Goal: Contribute content: Add original content to the website for others to see

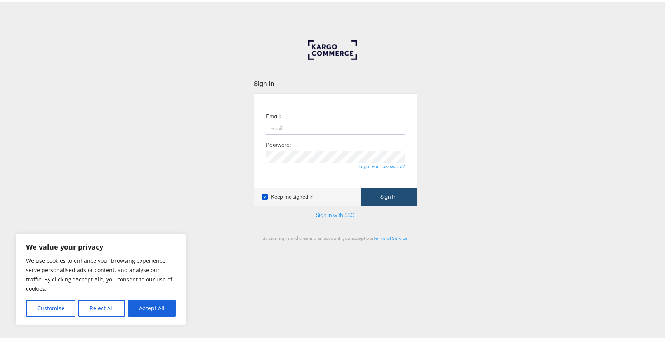
type input "siqi.yang@kargo.com"
click at [400, 200] on button "Sign In" at bounding box center [389, 194] width 56 height 17
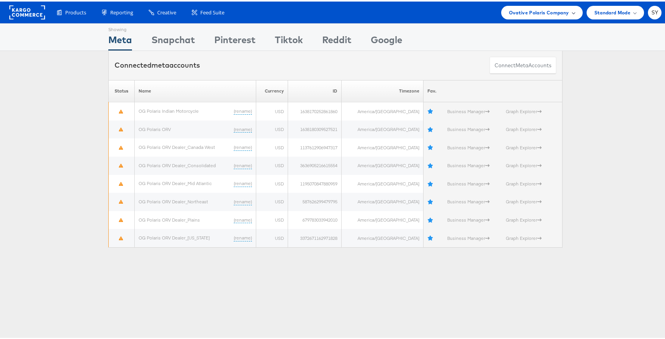
click at [558, 11] on span "Ovative Polaris Company" at bounding box center [539, 11] width 60 height 8
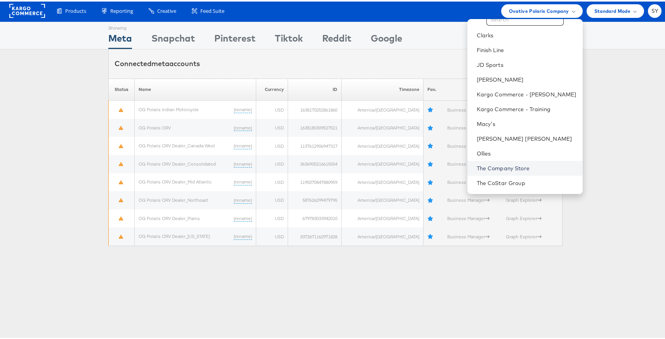
scroll to position [52, 0]
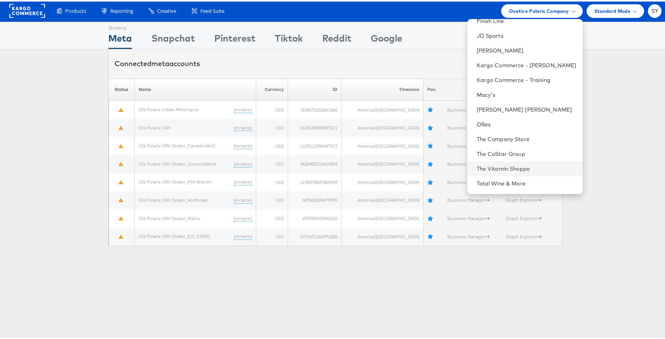
click at [525, 173] on li "The Vitamin Shoppe" at bounding box center [524, 167] width 115 height 15
click at [526, 169] on link "The Vitamin Shoppe" at bounding box center [527, 167] width 100 height 8
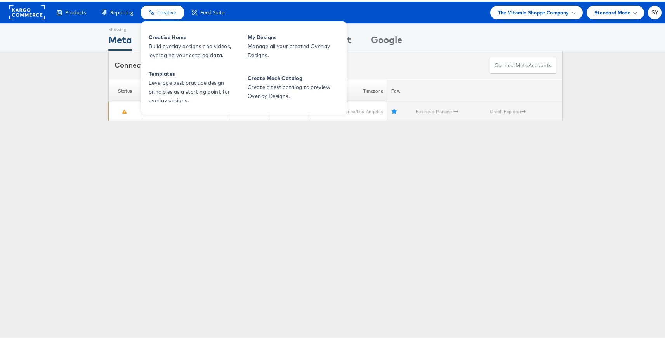
click at [160, 10] on span "Creative" at bounding box center [166, 10] width 19 height 7
click at [178, 40] on span "Creative Home" at bounding box center [195, 35] width 93 height 9
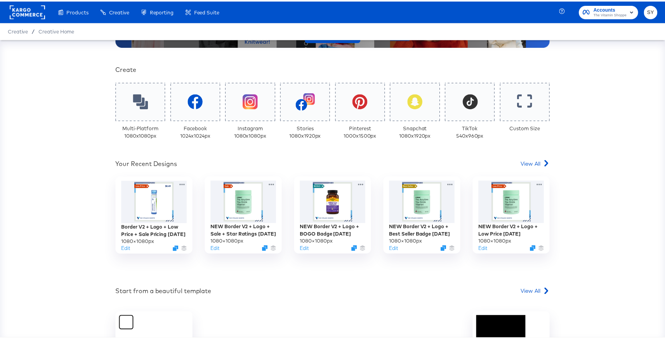
scroll to position [199, 0]
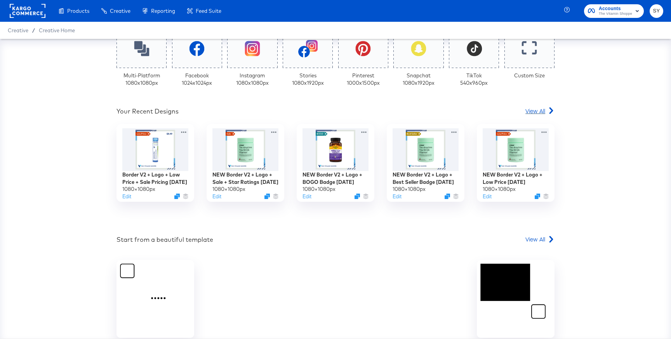
click at [533, 109] on span "View All" at bounding box center [535, 111] width 20 height 8
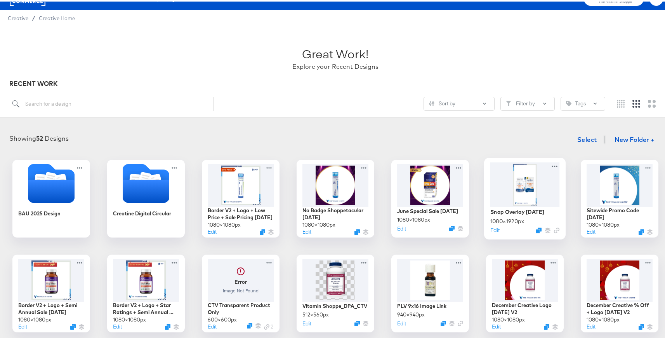
scroll to position [56, 0]
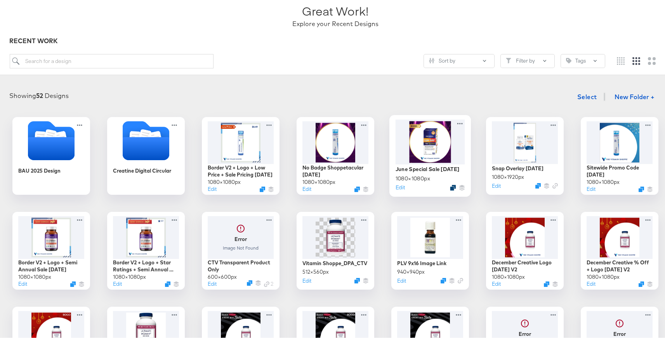
click at [450, 187] on icon "Duplicate" at bounding box center [453, 186] width 6 height 6
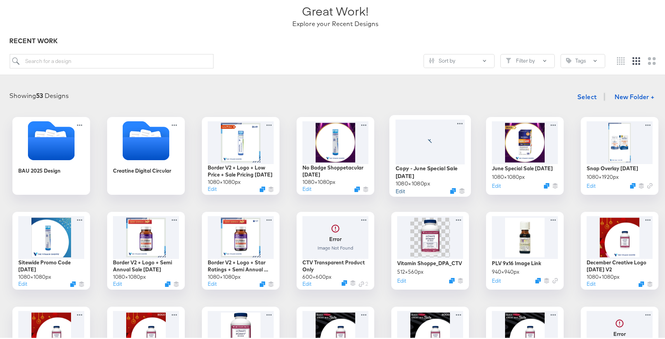
click at [400, 188] on button "Edit" at bounding box center [400, 188] width 9 height 7
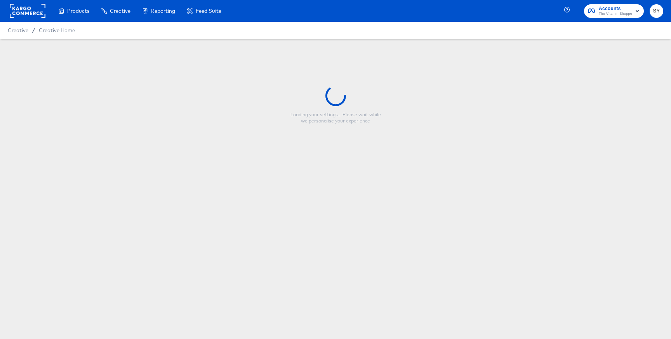
type input "Copy - June Special Sale 05.29.2025"
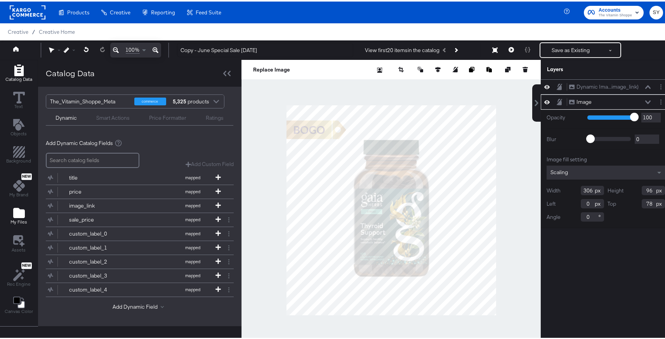
click at [22, 216] on icon "Add Files" at bounding box center [19, 211] width 12 height 10
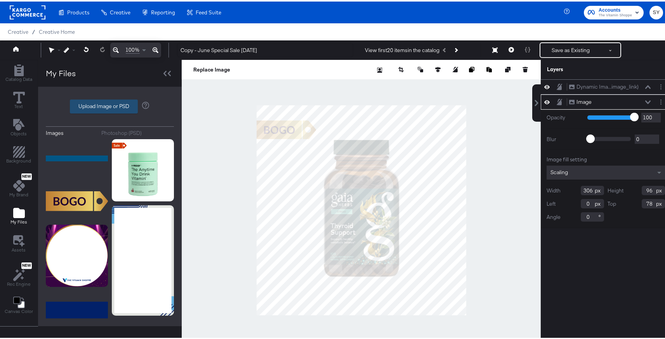
click at [102, 111] on label "Upload Image or PSD" at bounding box center [103, 104] width 67 height 13
click at [110, 105] on input "Upload Image or PSD" at bounding box center [110, 105] width 0 height 0
type input "C:\fakepath\frame.png"
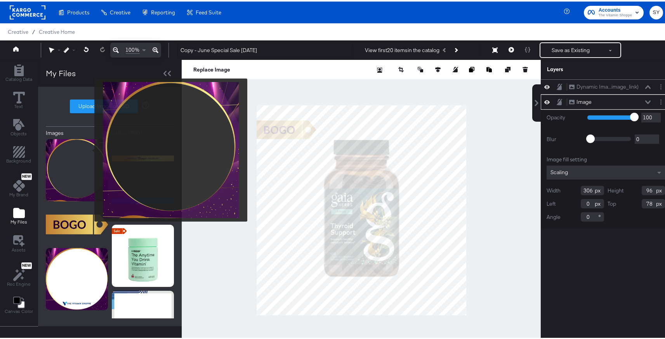
click at [89, 148] on img at bounding box center [77, 168] width 62 height 62
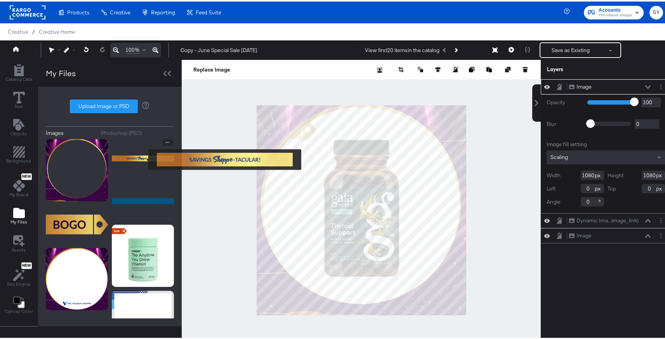
click at [143, 158] on img at bounding box center [143, 156] width 62 height 39
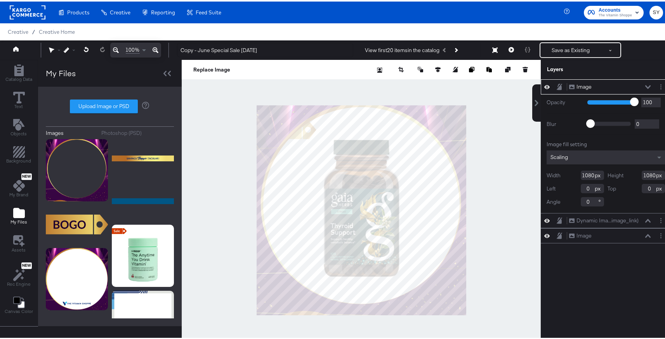
click at [645, 85] on icon at bounding box center [647, 84] width 5 height 3
drag, startPoint x: 614, startPoint y: 89, endPoint x: 613, endPoint y: 129, distance: 40.0
click at [613, 129] on div "Image Image Opacity 1 100 100 Blur 0 2000 0 Image fill setting Scaling Width 10…" at bounding box center [606, 167] width 130 height 179
click at [641, 87] on div "Image Image" at bounding box center [610, 85] width 82 height 8
click at [645, 83] on button at bounding box center [648, 85] width 6 height 5
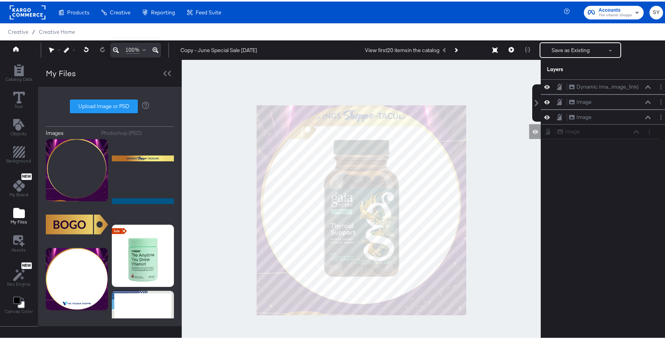
drag, startPoint x: 614, startPoint y: 88, endPoint x: 609, endPoint y: 137, distance: 48.8
click at [609, 137] on div "Image Image Dynamic Ima...image_link) Dynamic Image (image_link) Image Image Im…" at bounding box center [606, 108] width 130 height 61
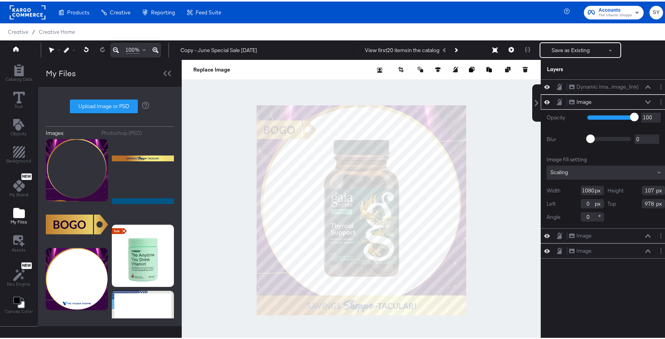
click at [434, 72] on div "Replace Image" at bounding box center [361, 67] width 359 height 19
click at [435, 67] on icon at bounding box center [437, 67] width 5 height 5
click at [378, 84] on icon at bounding box center [380, 82] width 5 height 5
click at [435, 80] on icon at bounding box center [437, 82] width 5 height 5
type input "973"
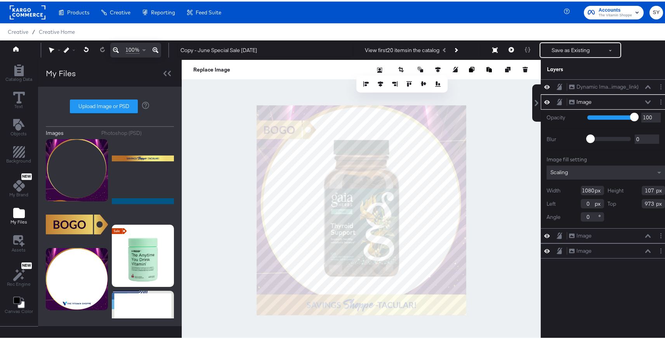
click at [645, 100] on icon at bounding box center [647, 101] width 5 height 4
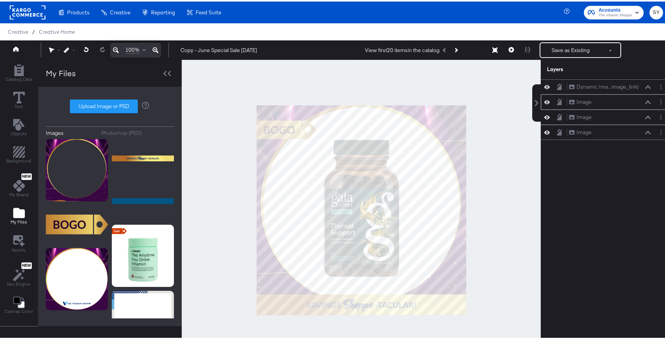
click at [586, 106] on div "Image Image" at bounding box center [606, 100] width 130 height 15
click at [580, 101] on div "Image" at bounding box center [584, 100] width 15 height 7
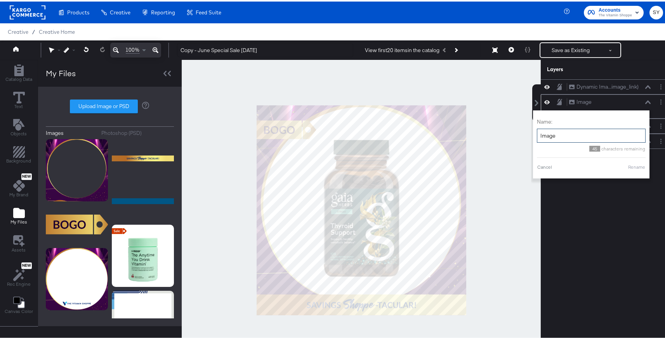
drag, startPoint x: 570, startPoint y: 138, endPoint x: 528, endPoint y: 129, distance: 43.3
click at [533, 129] on div "Name: Image 45 characters remaining Cancel Rename" at bounding box center [591, 143] width 116 height 68
type input "shoppe-tacular banner"
click at [628, 166] on button "Rename" at bounding box center [637, 165] width 18 height 7
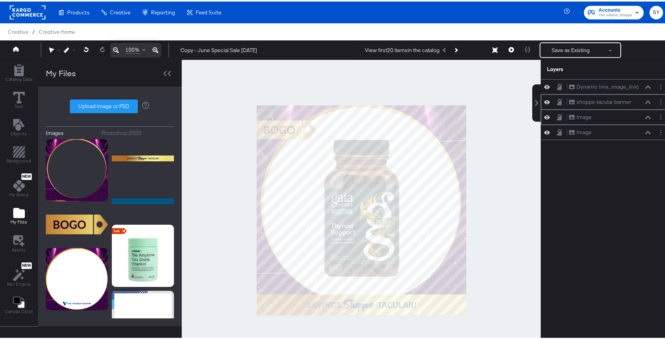
click at [544, 119] on button at bounding box center [547, 115] width 6 height 7
click at [544, 119] on div "Image Image" at bounding box center [606, 115] width 124 height 8
click at [544, 115] on icon at bounding box center [546, 115] width 5 height 5
click at [581, 117] on div "Image" at bounding box center [584, 115] width 15 height 7
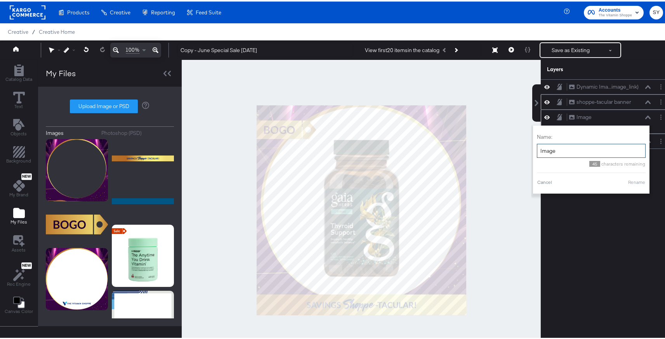
drag, startPoint x: 566, startPoint y: 152, endPoint x: 531, endPoint y: 151, distance: 35.7
click at [533, 151] on div "Name: Image 45 characters remaining Cancel Rename" at bounding box center [591, 158] width 116 height 68
type input "o"
type input "b"
click at [627, 175] on div "Name: bogo 46 characters remaining Cancel Rename" at bounding box center [591, 158] width 109 height 60
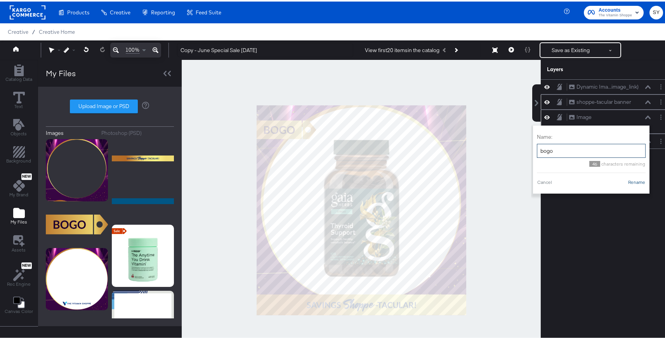
type input "bogo"
click at [627, 177] on div "Cancel Rename" at bounding box center [591, 180] width 109 height 7
click at [631, 182] on button "Rename" at bounding box center [637, 180] width 18 height 7
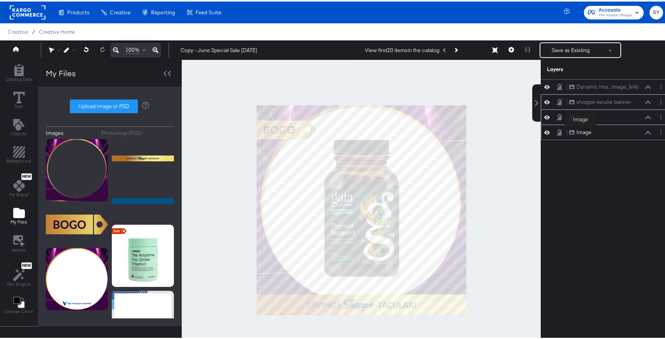
click at [581, 130] on div "Image" at bounding box center [584, 130] width 15 height 7
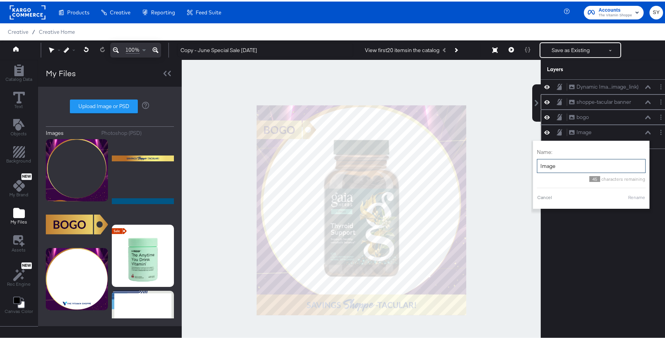
click at [569, 165] on input "Image" at bounding box center [591, 164] width 109 height 14
type input "I"
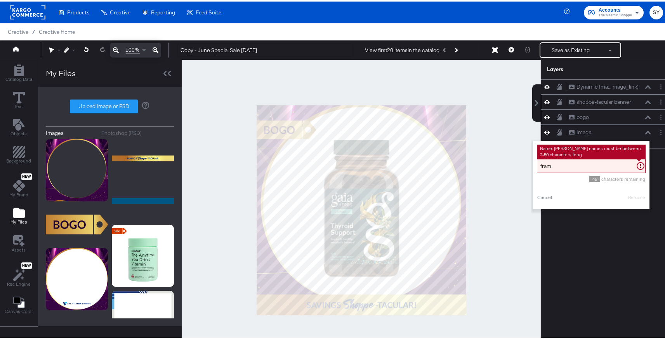
type input "frame"
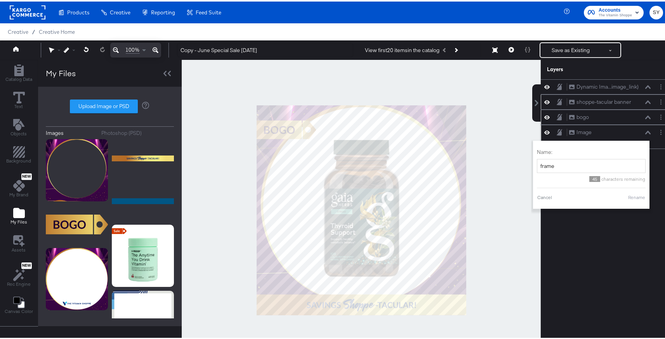
click at [633, 199] on button "Rename" at bounding box center [637, 195] width 18 height 7
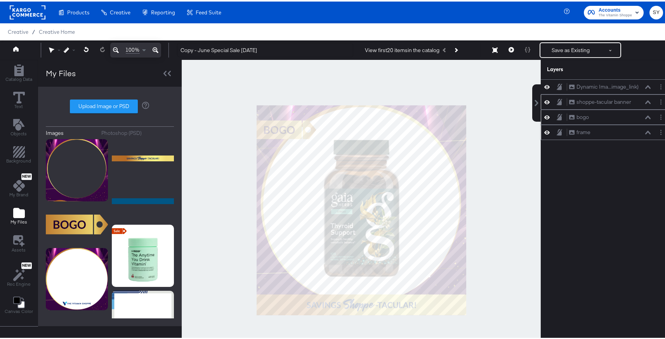
click at [544, 128] on icon at bounding box center [546, 130] width 5 height 7
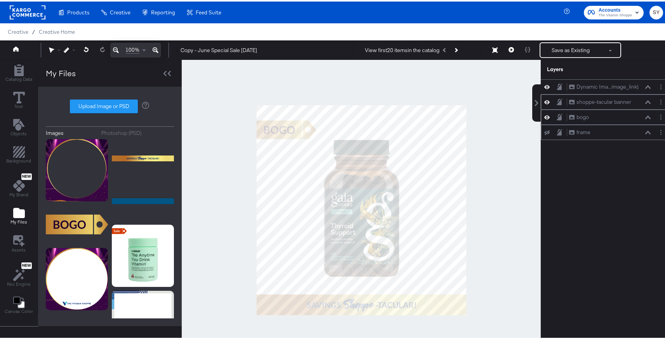
click at [544, 128] on button at bounding box center [547, 131] width 6 height 6
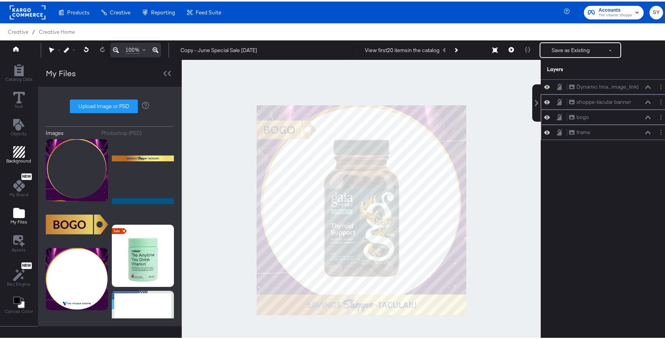
click at [15, 148] on icon "Add Rectangle" at bounding box center [19, 150] width 12 height 12
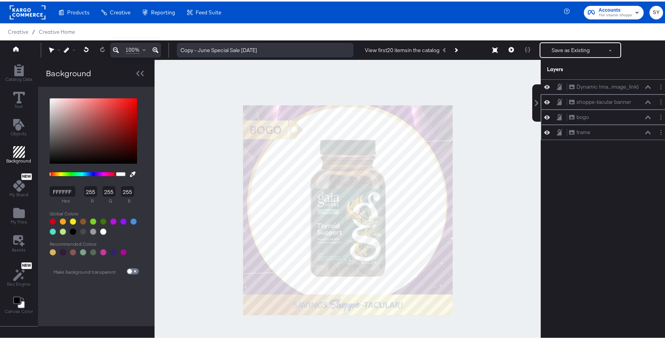
drag, startPoint x: 239, startPoint y: 50, endPoint x: 179, endPoint y: 51, distance: 60.2
click at [179, 51] on input "Copy - June Special Sale 05.29.2025" at bounding box center [265, 49] width 176 height 14
click at [204, 50] on input "Shoppe-tacular Refresh 05.29.2025" at bounding box center [265, 49] width 176 height 14
drag, startPoint x: 251, startPoint y: 50, endPoint x: 239, endPoint y: 52, distance: 11.8
click at [239, 52] on input "Shoppe-Tacular Refresh 05.29.2025" at bounding box center [265, 49] width 176 height 14
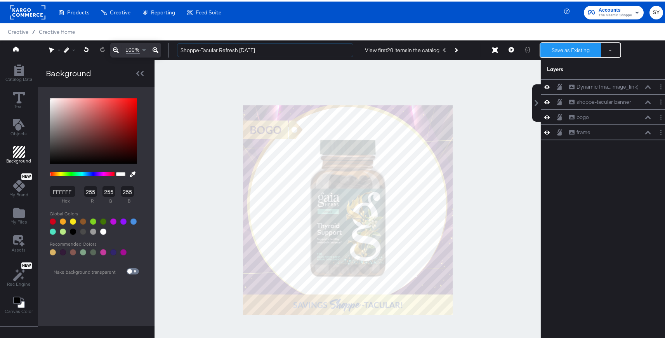
type input "Shoppe-Tacular Refresh 09.24.2025"
click at [569, 52] on button "Save as Existing" at bounding box center [570, 49] width 61 height 14
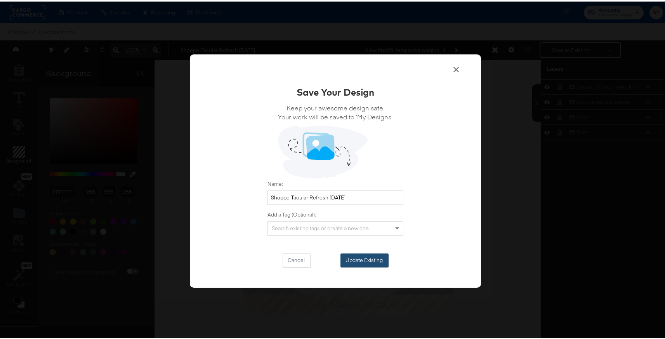
click at [356, 255] on button "Update Existing" at bounding box center [364, 259] width 48 height 14
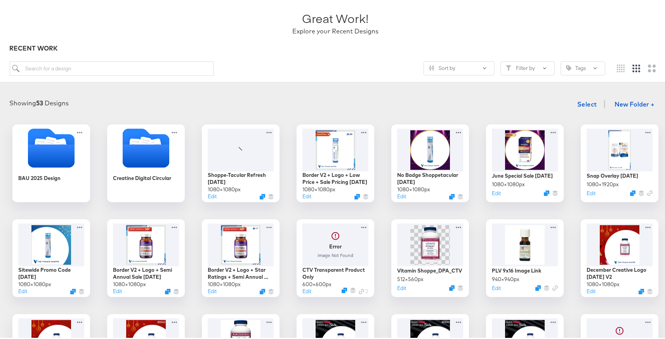
scroll to position [50, 0]
